Goal: Information Seeking & Learning: Learn about a topic

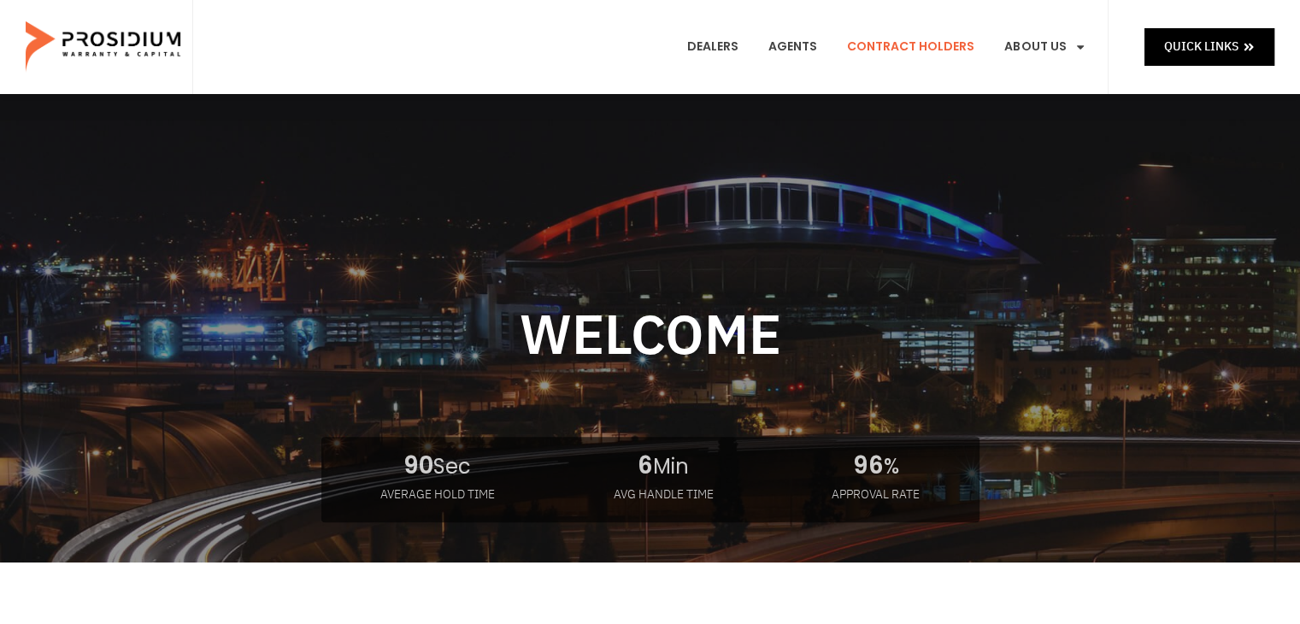
click at [908, 48] on link "Contract Holders" at bounding box center [910, 46] width 153 height 63
click at [919, 279] on div at bounding box center [650, 448] width 1128 height 468
click at [927, 69] on link "Contract Holders" at bounding box center [910, 46] width 153 height 63
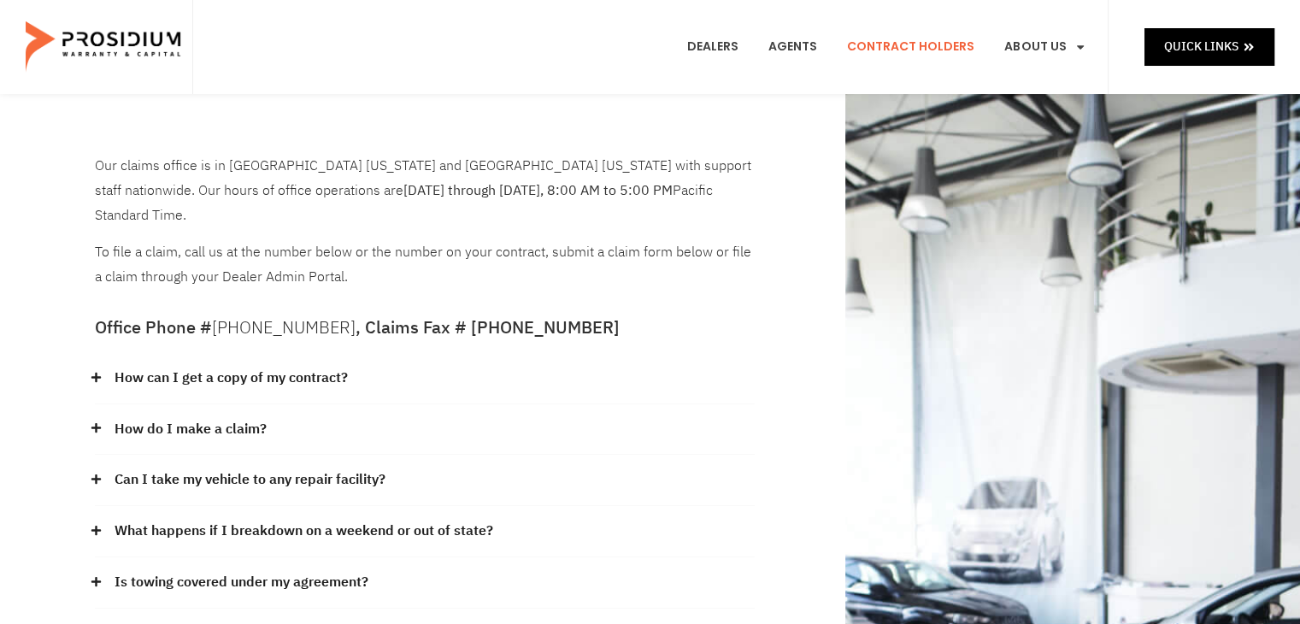
click at [535, 56] on div "Dealers Agents Contract Holders About Us Products News & Updates Leadership Car…" at bounding box center [650, 47] width 916 height 94
click at [902, 43] on link "Contract Holders" at bounding box center [910, 46] width 153 height 63
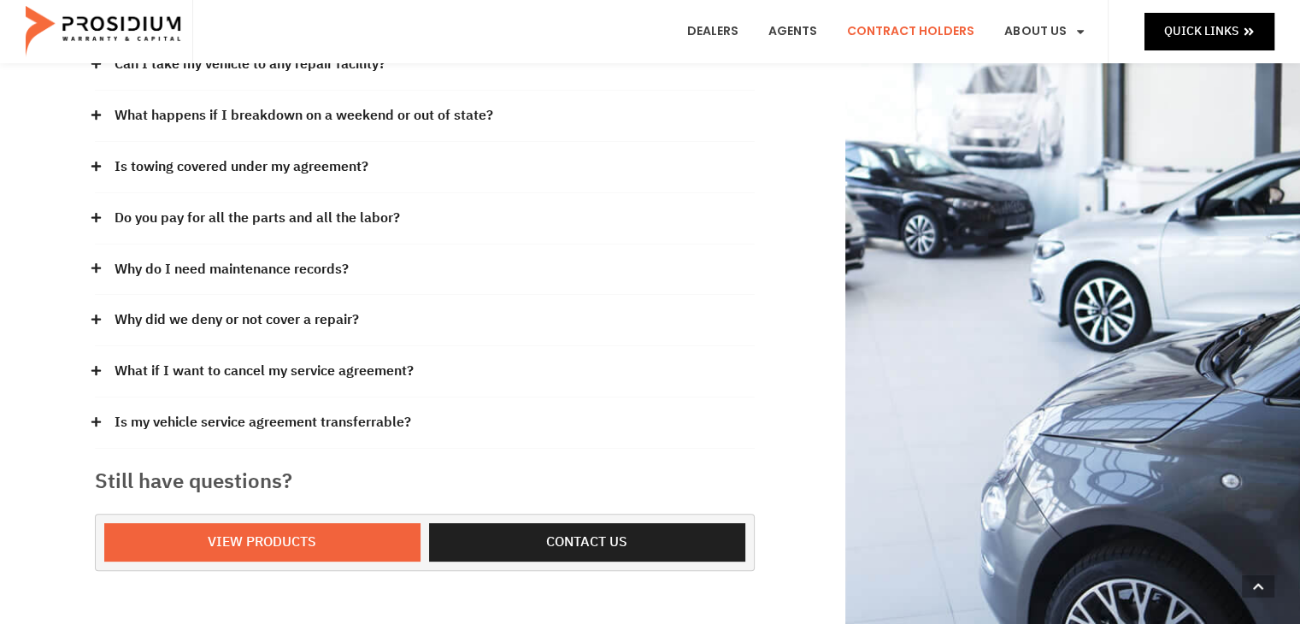
scroll to position [427, 0]
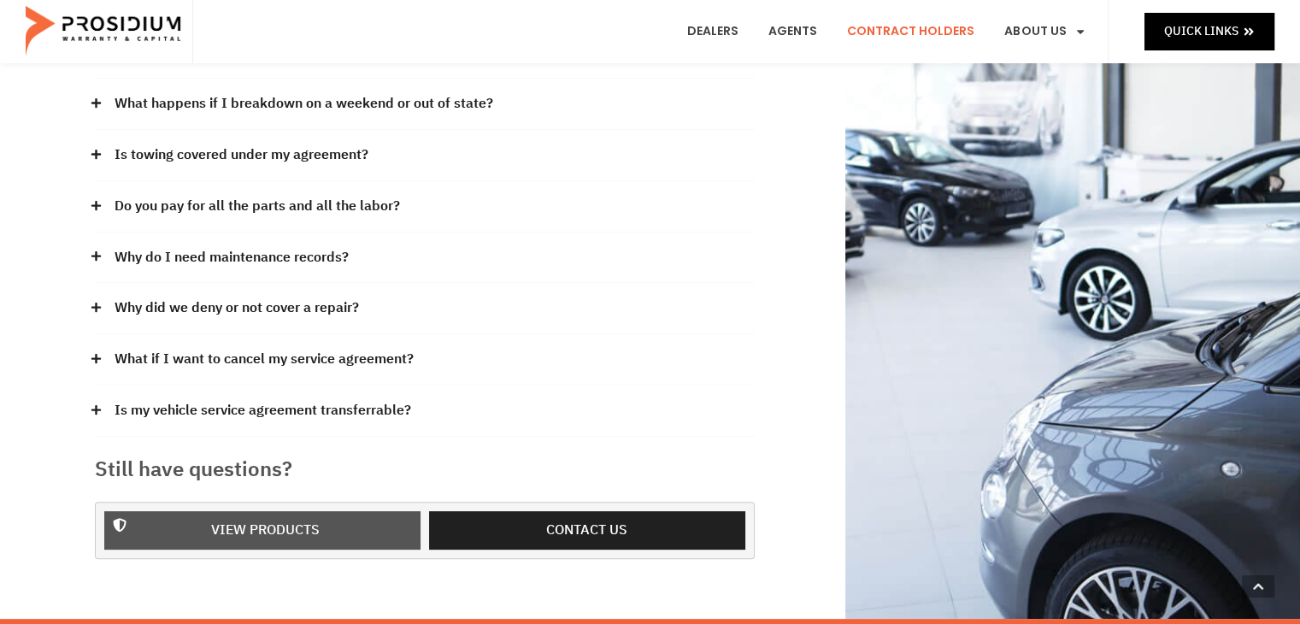
click at [233, 518] on span "View Products" at bounding box center [265, 530] width 109 height 25
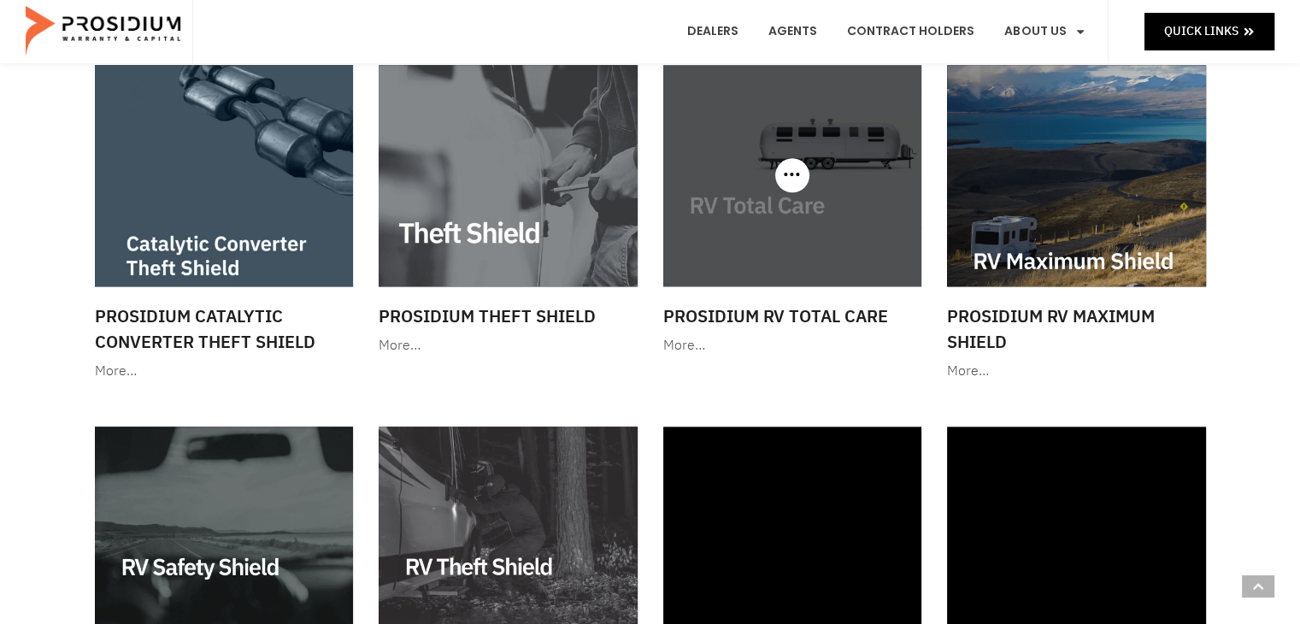
scroll to position [2051, 0]
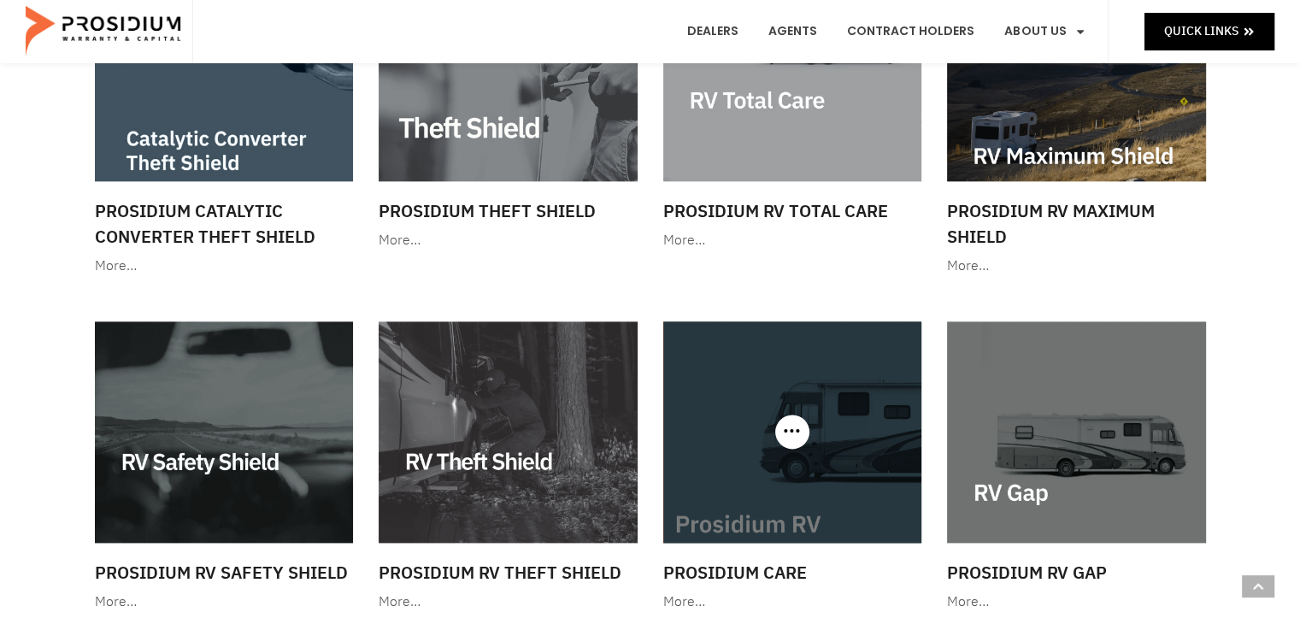
click at [759, 408] on img at bounding box center [792, 431] width 259 height 221
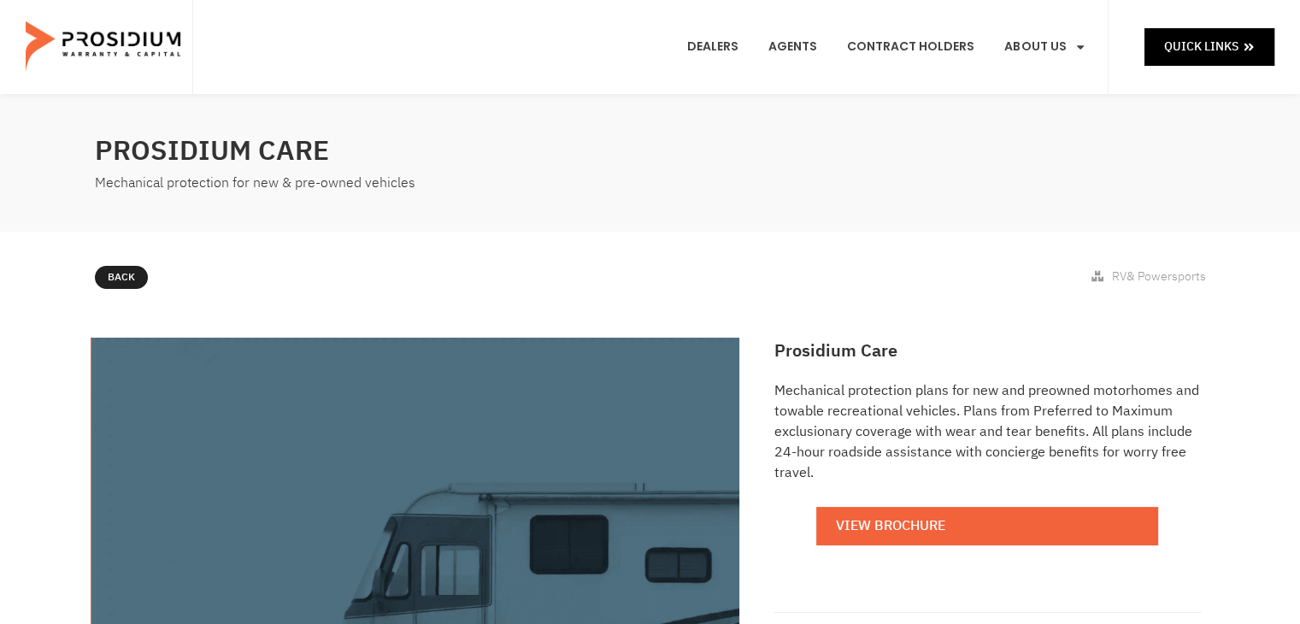
click at [564, 220] on div "Prosidium Care Mechanical protection for new & pre-owned vehicles" at bounding box center [650, 163] width 1128 height 138
click at [556, 220] on div "Prosidium Care Mechanical protection for new & pre-owned vehicles" at bounding box center [650, 163] width 1128 height 138
click at [544, 219] on div "Prosidium Care Mechanical protection for new & pre-owned vehicles" at bounding box center [650, 163] width 1128 height 138
click at [544, 216] on div "Prosidium Care Mechanical protection for new & pre-owned vehicles" at bounding box center [650, 163] width 1128 height 138
